Goal: Find specific page/section: Find specific page/section

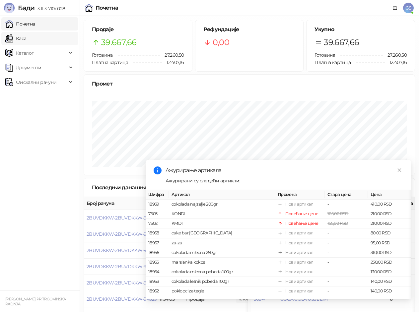
drag, startPoint x: 45, startPoint y: 24, endPoint x: 44, endPoint y: 35, distance: 11.3
click at [35, 25] on link "Почетна" at bounding box center [20, 23] width 30 height 13
click at [26, 36] on link "Каса" at bounding box center [15, 38] width 21 height 13
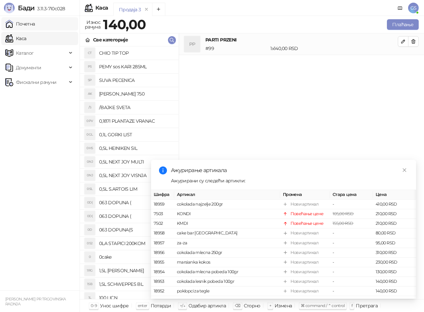
click at [35, 27] on link "Почетна" at bounding box center [20, 23] width 30 height 13
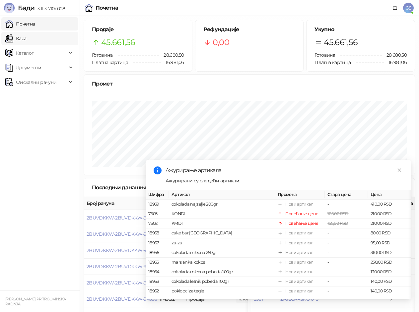
click at [26, 38] on link "Каса" at bounding box center [15, 38] width 21 height 13
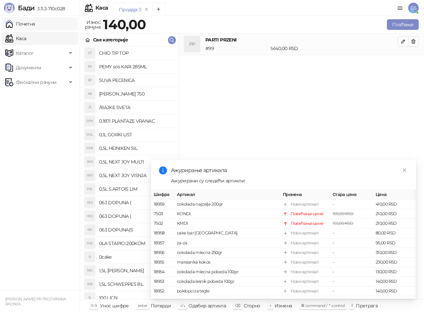
click at [35, 24] on link "Почетна" at bounding box center [20, 23] width 30 height 13
